Goal: Information Seeking & Learning: Learn about a topic

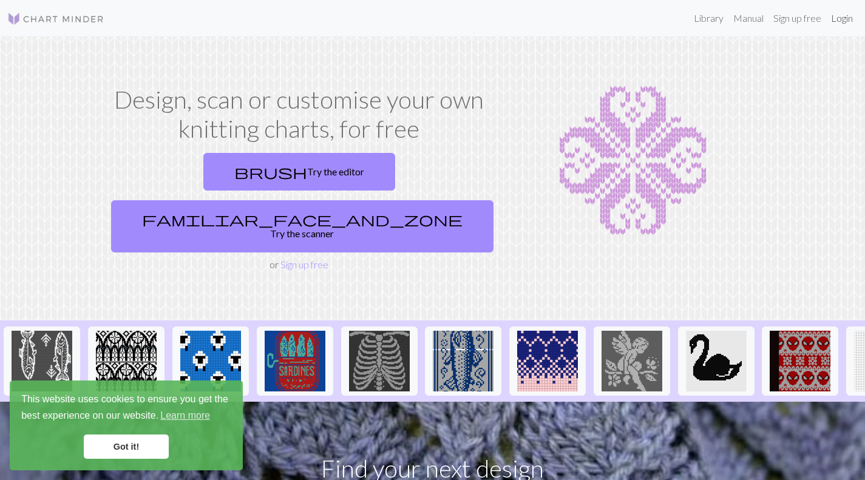
click at [841, 17] on link "Login" at bounding box center [842, 18] width 32 height 24
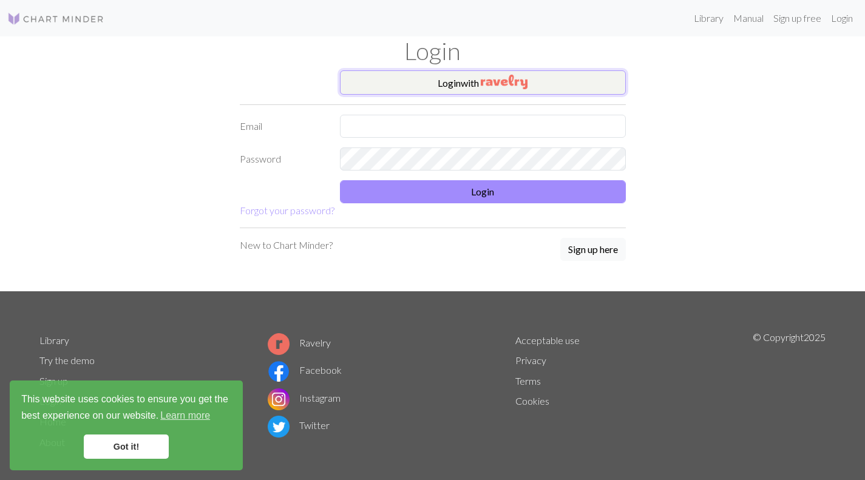
click at [472, 83] on button "Login with" at bounding box center [483, 82] width 286 height 24
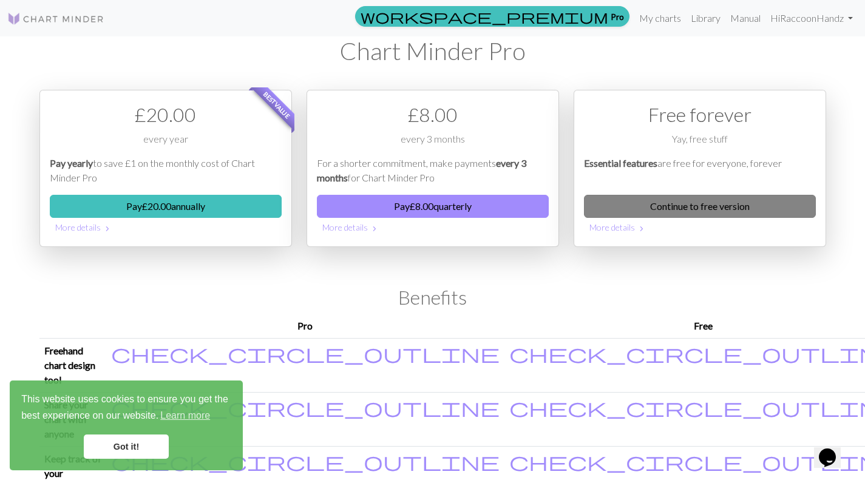
click at [713, 209] on link "Continue to free version" at bounding box center [700, 206] width 232 height 23
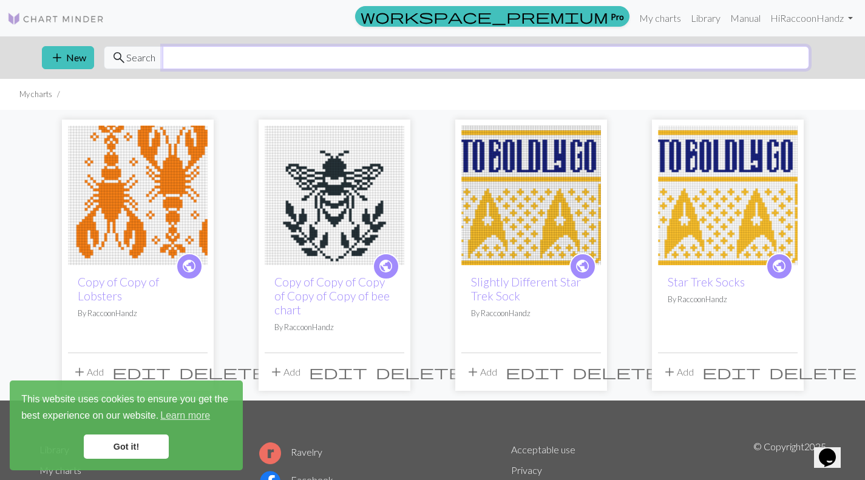
click at [254, 63] on input "text" at bounding box center [486, 57] width 646 height 23
type input "fish"
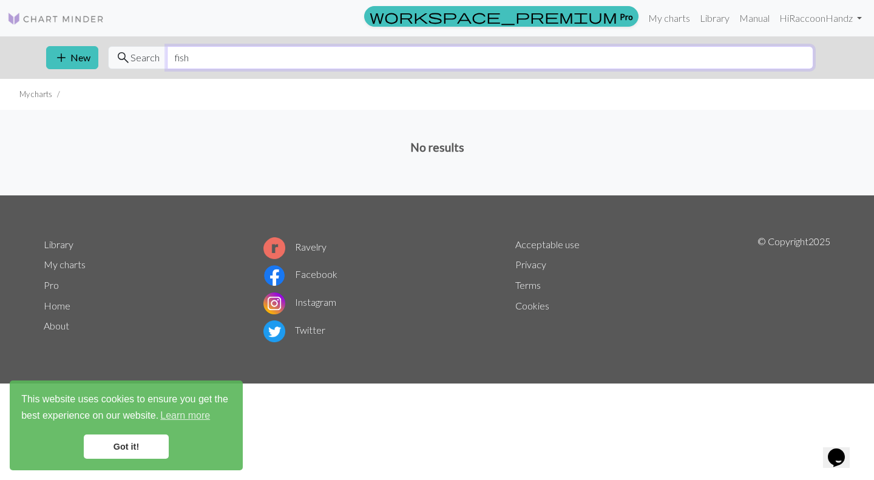
click at [254, 63] on input "fish" at bounding box center [490, 57] width 646 height 23
click at [711, 21] on link "Library" at bounding box center [714, 18] width 39 height 24
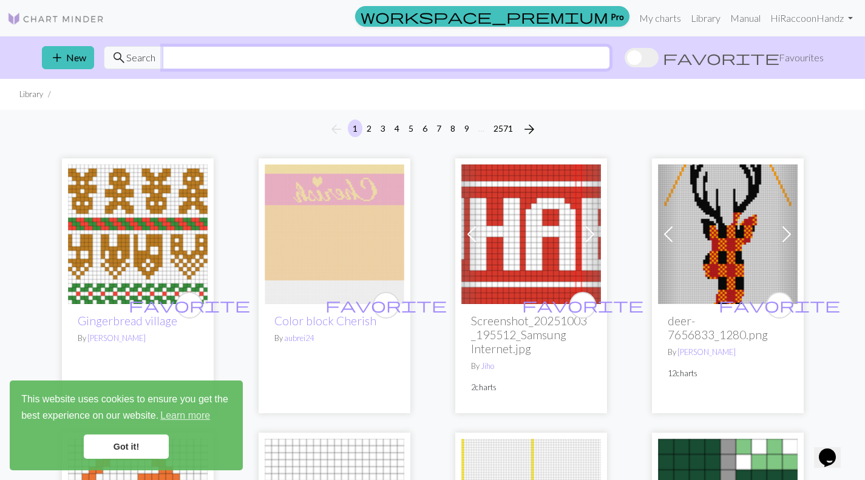
click at [563, 53] on input "text" at bounding box center [386, 57] width 447 height 23
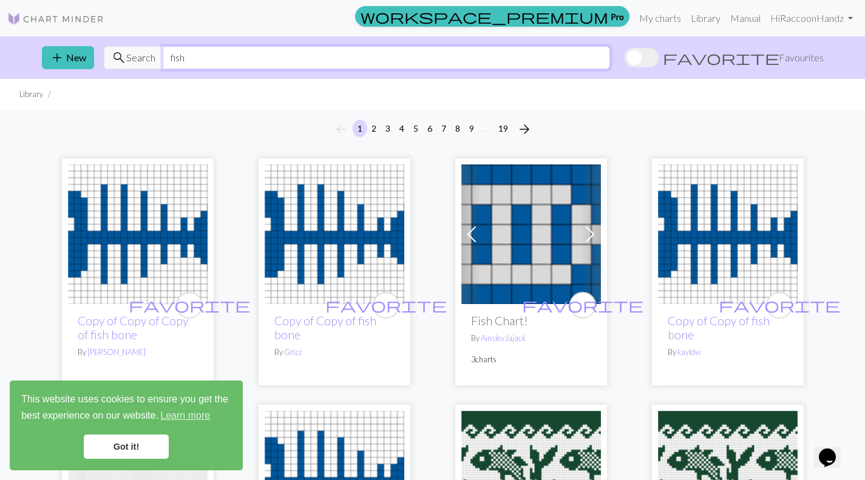
click at [563, 53] on input "fish" at bounding box center [386, 57] width 447 height 23
type input "t"
type input "salmon"
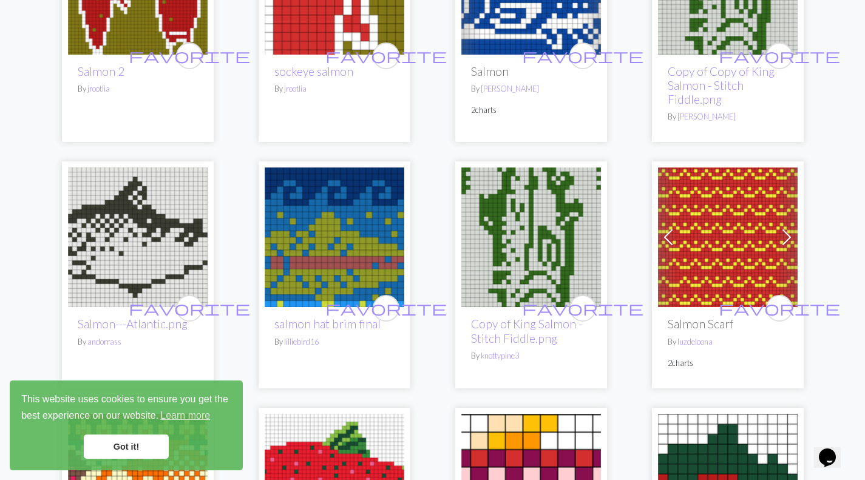
scroll to position [212, 0]
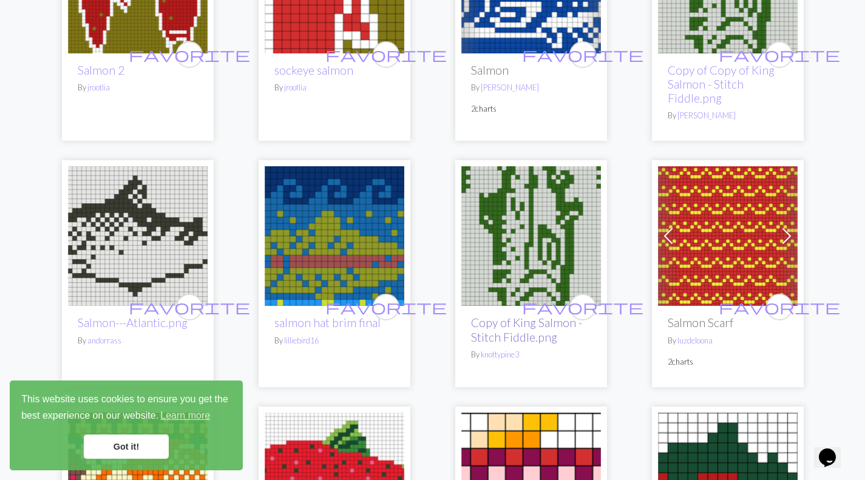
click at [504, 331] on link "Copy of King Salmon - Stitch Fiddle.png" at bounding box center [526, 330] width 111 height 28
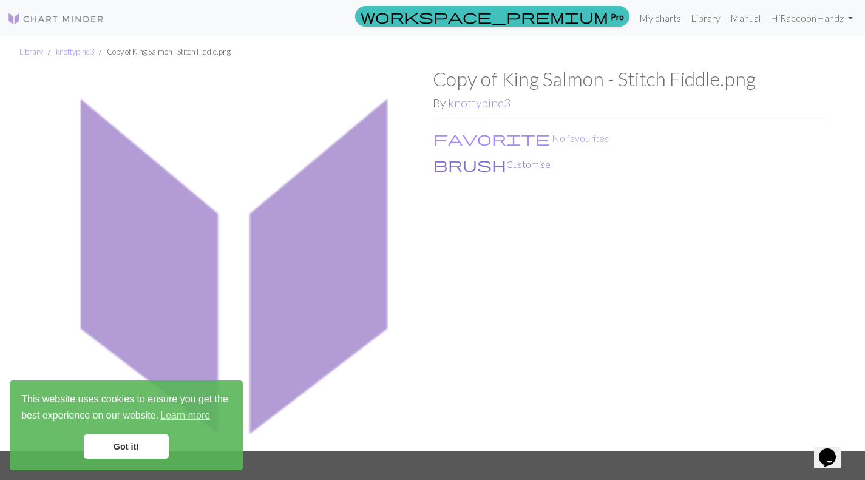
click at [477, 167] on button "brush Customise" at bounding box center [492, 165] width 118 height 16
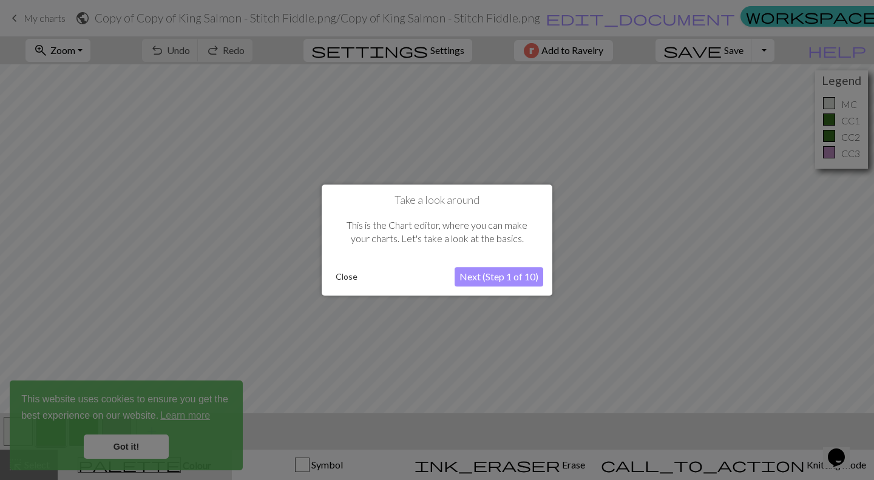
click at [339, 271] on button "Close" at bounding box center [347, 277] width 32 height 18
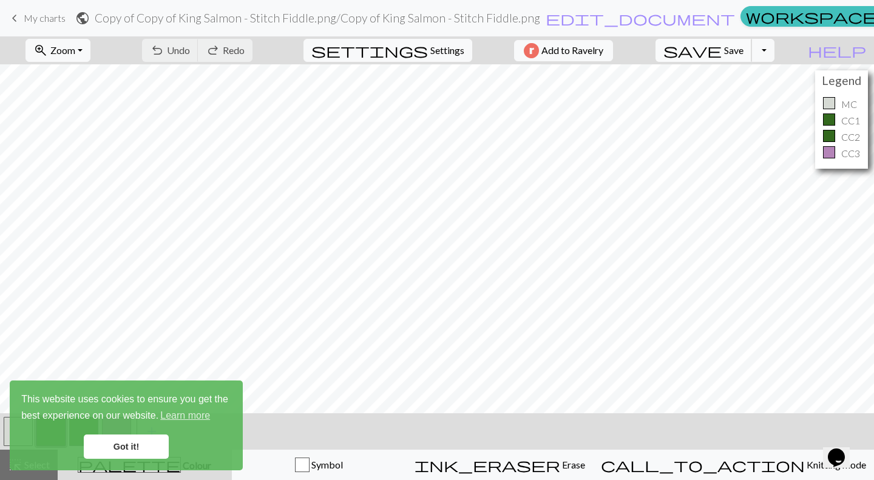
click at [749, 41] on button "save Save Save" at bounding box center [704, 50] width 97 height 23
click at [775, 52] on button "Toggle Dropdown" at bounding box center [762, 50] width 23 height 23
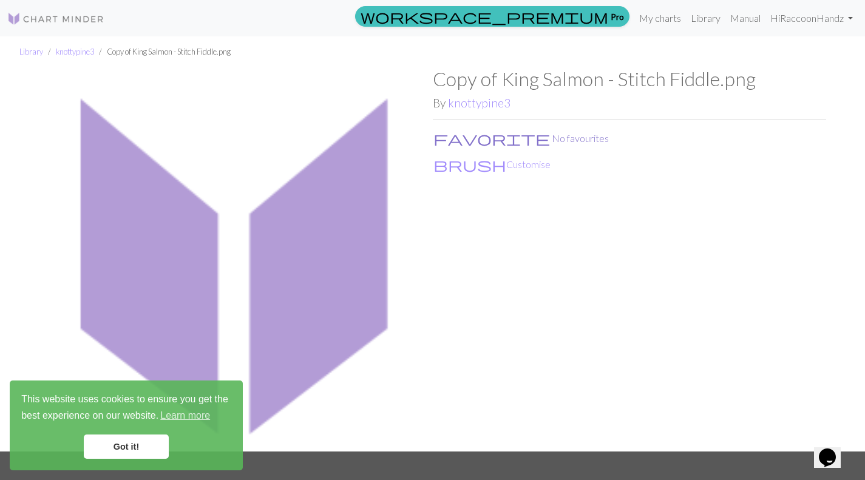
click at [445, 143] on span "favorite" at bounding box center [491, 138] width 117 height 17
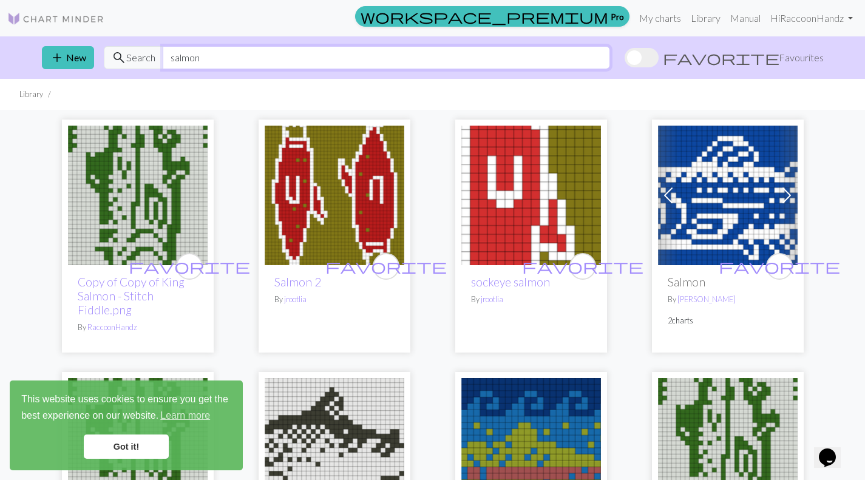
click at [344, 52] on input "salmon" at bounding box center [386, 57] width 447 height 23
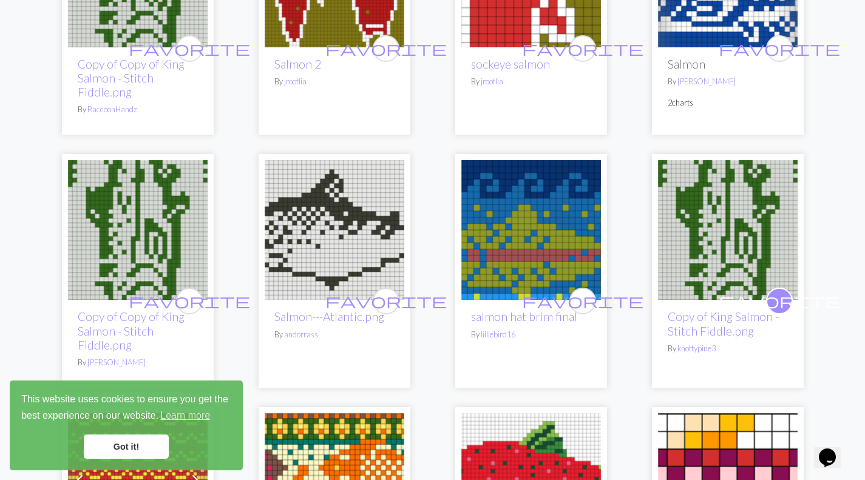
scroll to position [274, 0]
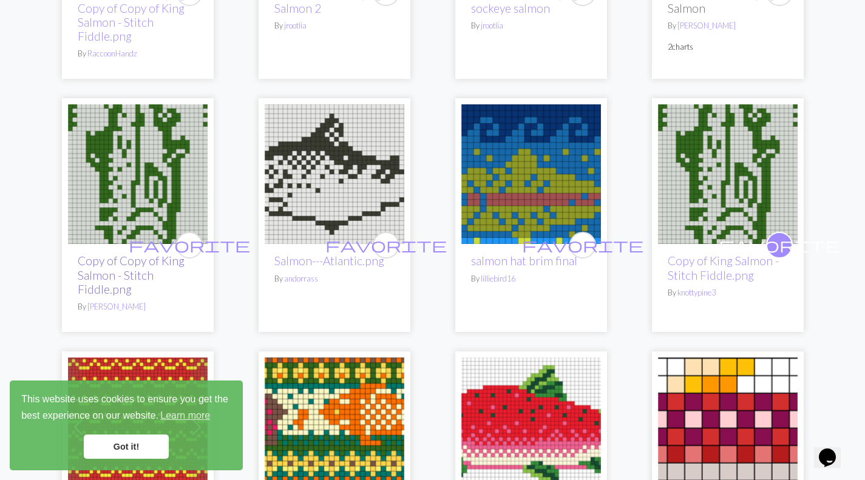
click at [120, 268] on link "Copy of Copy of King Salmon - Stitch Fiddle.png" at bounding box center [131, 275] width 107 height 42
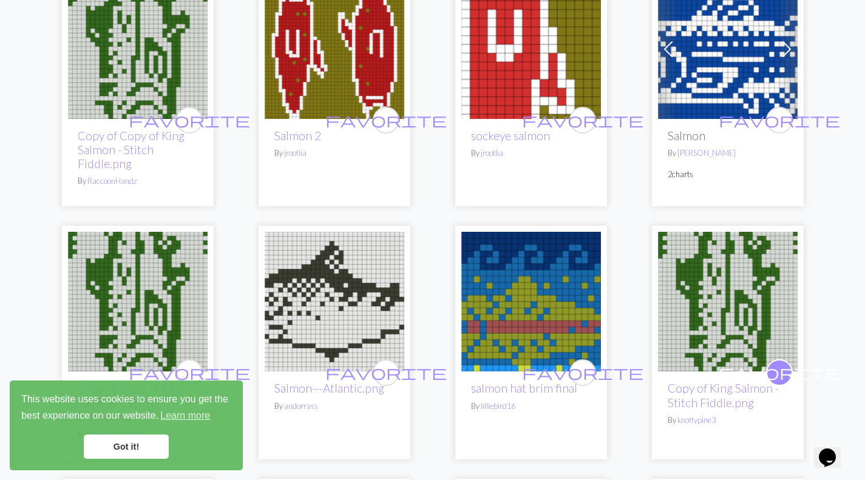
scroll to position [153, 0]
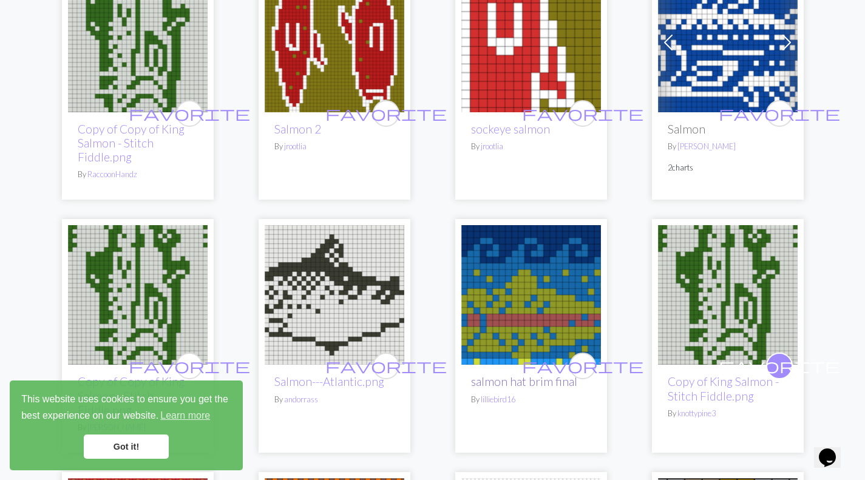
click at [567, 382] on link "salmon hat brim final" at bounding box center [524, 382] width 106 height 14
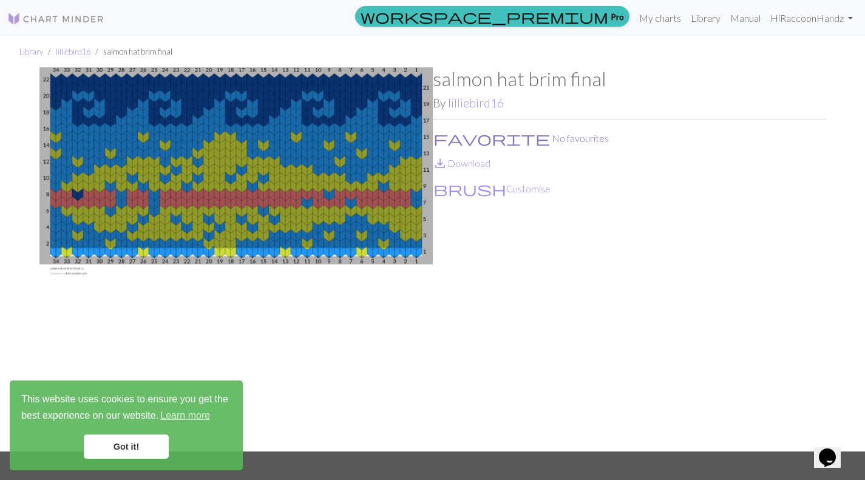
click at [467, 143] on button "favorite No favourites" at bounding box center [521, 139] width 177 height 16
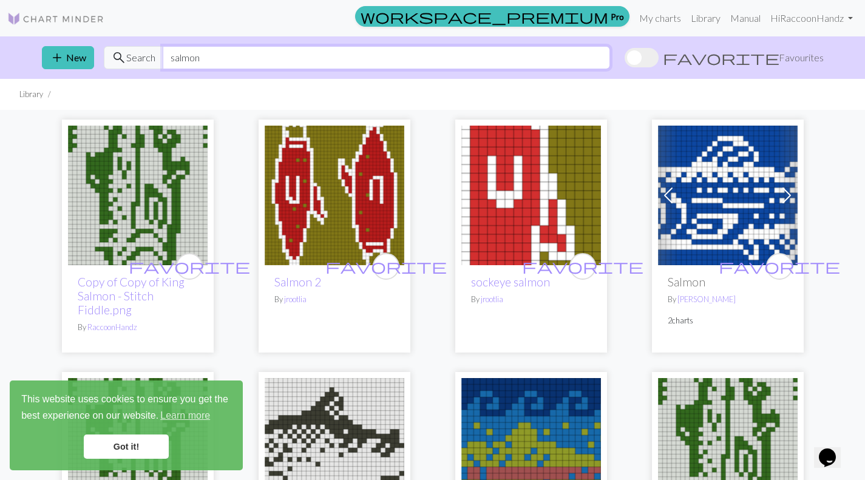
click at [234, 57] on input "salmon" at bounding box center [386, 57] width 447 height 23
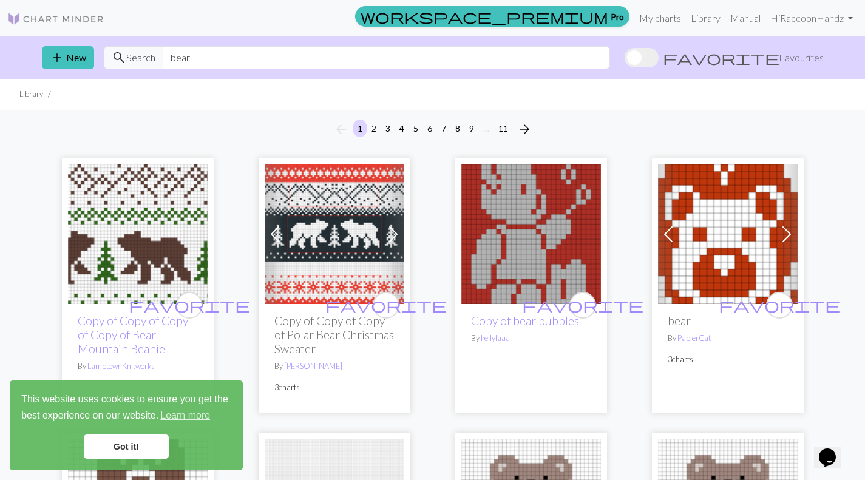
click at [251, 71] on div "add New search Search bear favorite Favourites" at bounding box center [432, 57] width 801 height 42
click at [239, 52] on input "bear" at bounding box center [386, 57] width 447 height 23
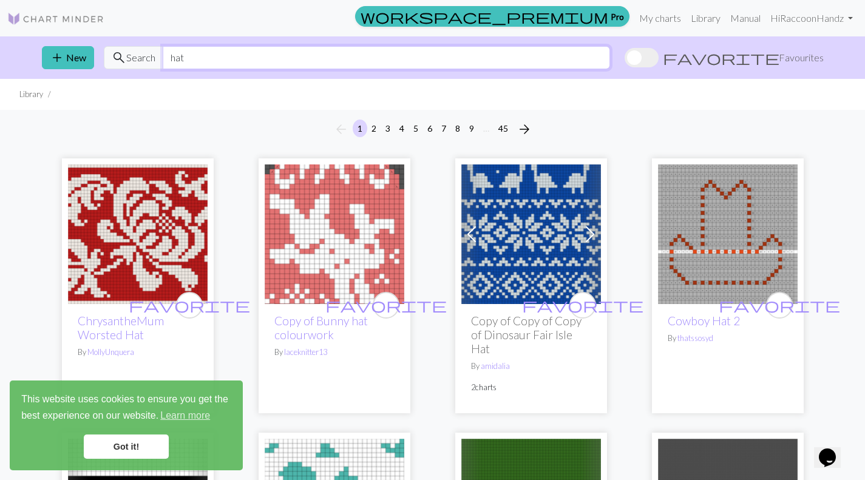
click at [592, 47] on input "hat" at bounding box center [386, 57] width 447 height 23
type input "dinosaur"
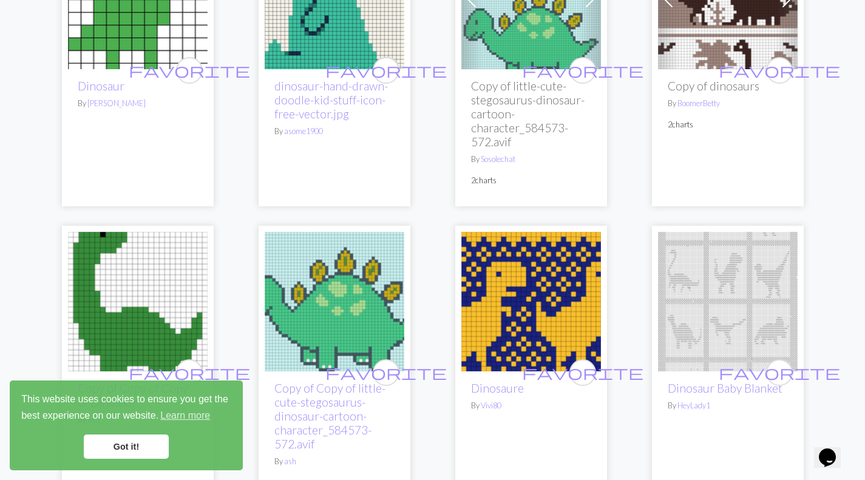
scroll to position [2951, 0]
